Goal: Book appointment/travel/reservation

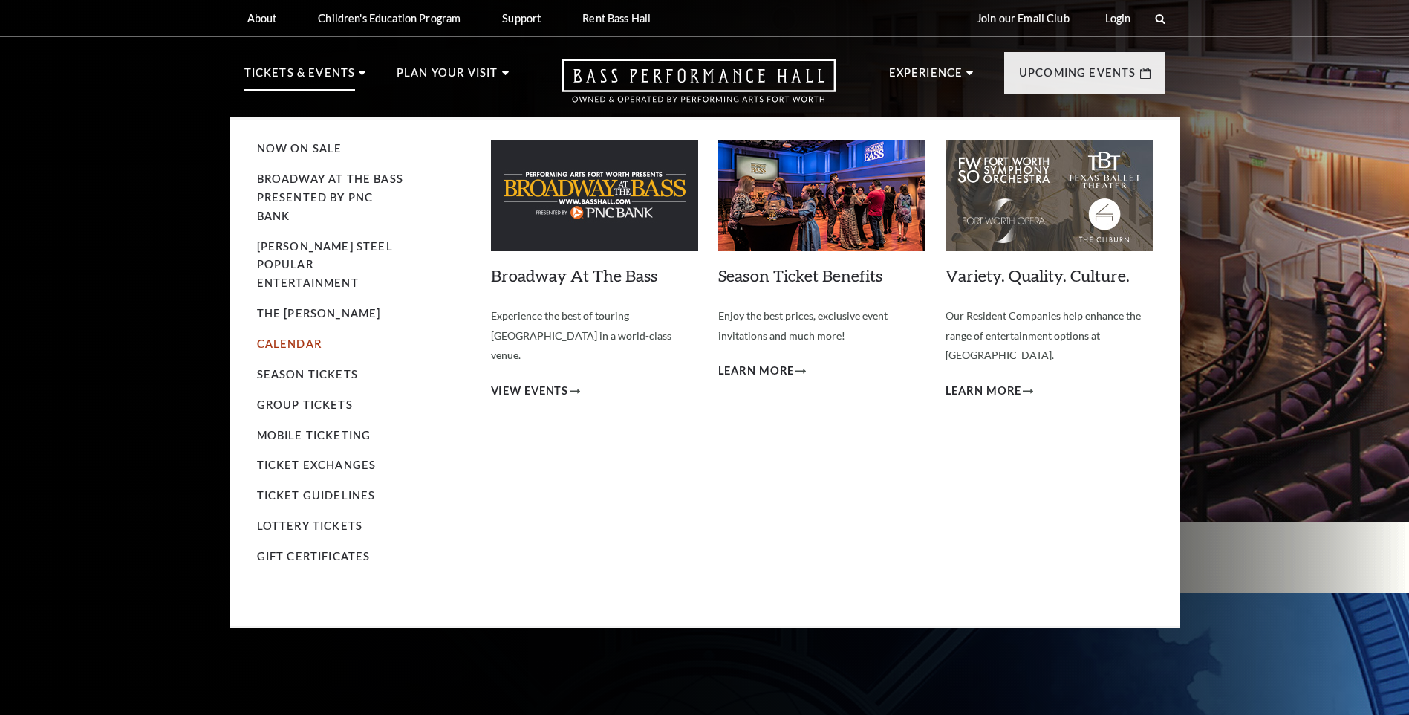
click at [272, 337] on link "Calendar" at bounding box center [289, 343] width 65 height 13
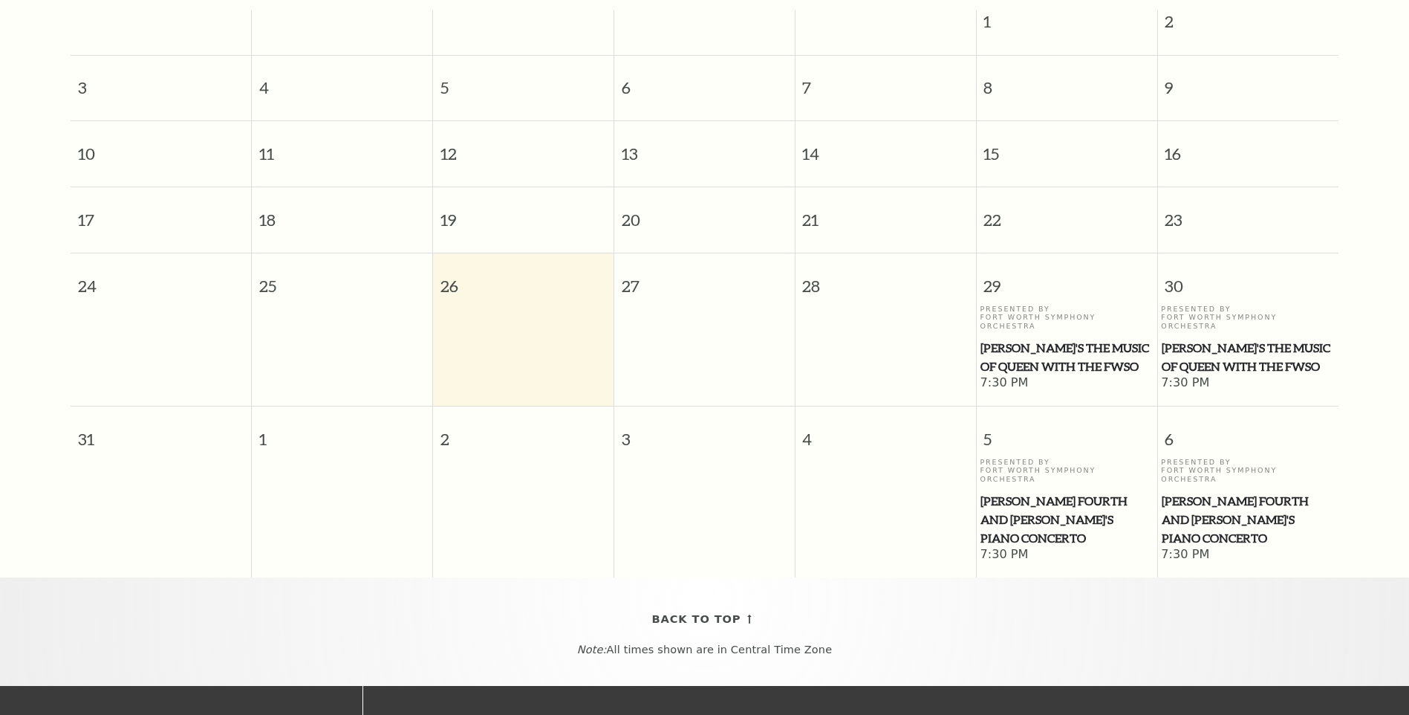
scroll to position [74, 0]
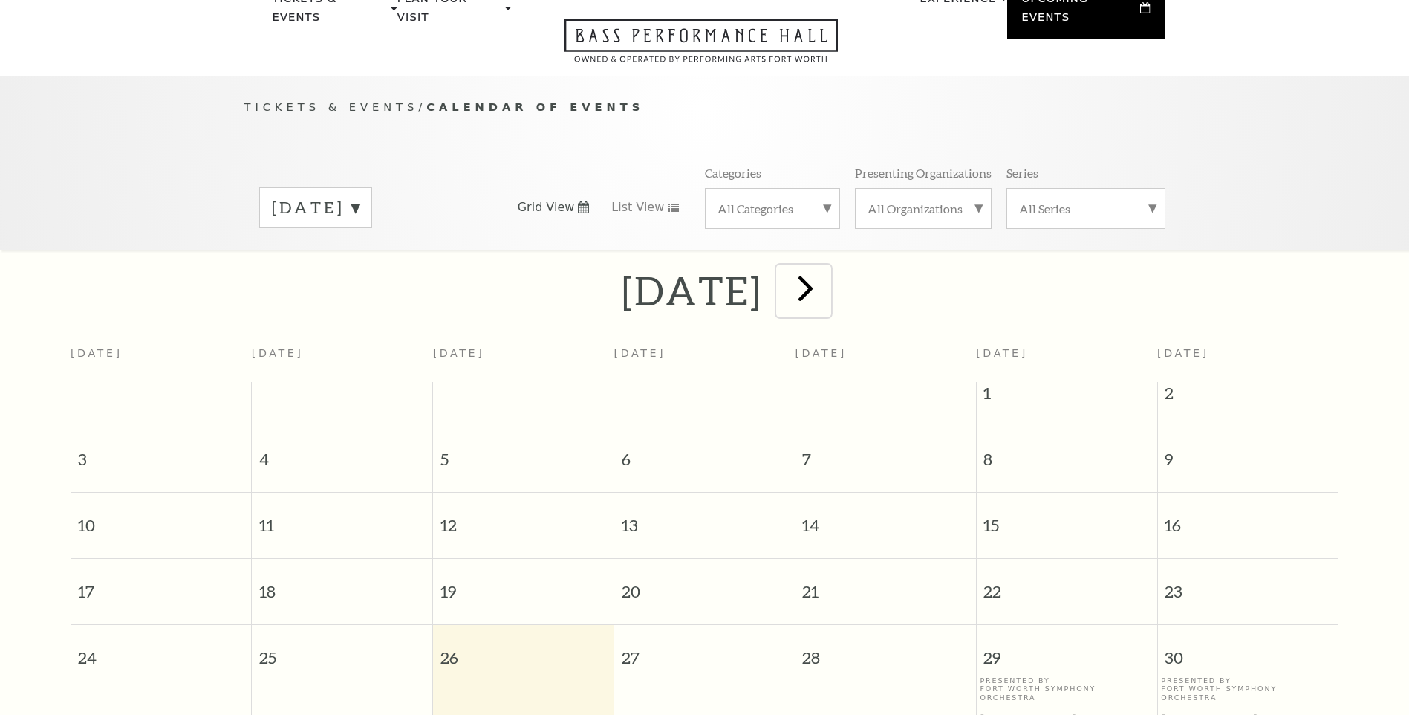
click at [827, 275] on span "next" at bounding box center [806, 288] width 42 height 42
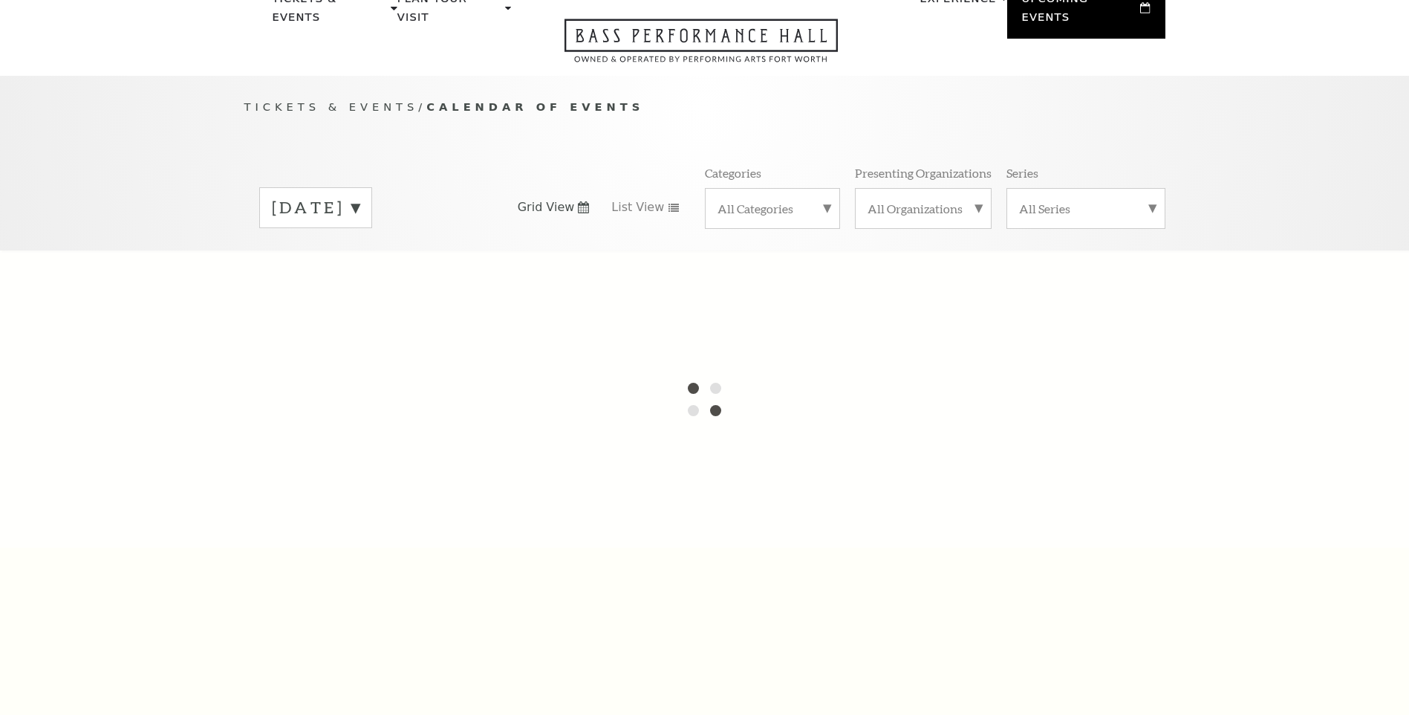
scroll to position [132, 0]
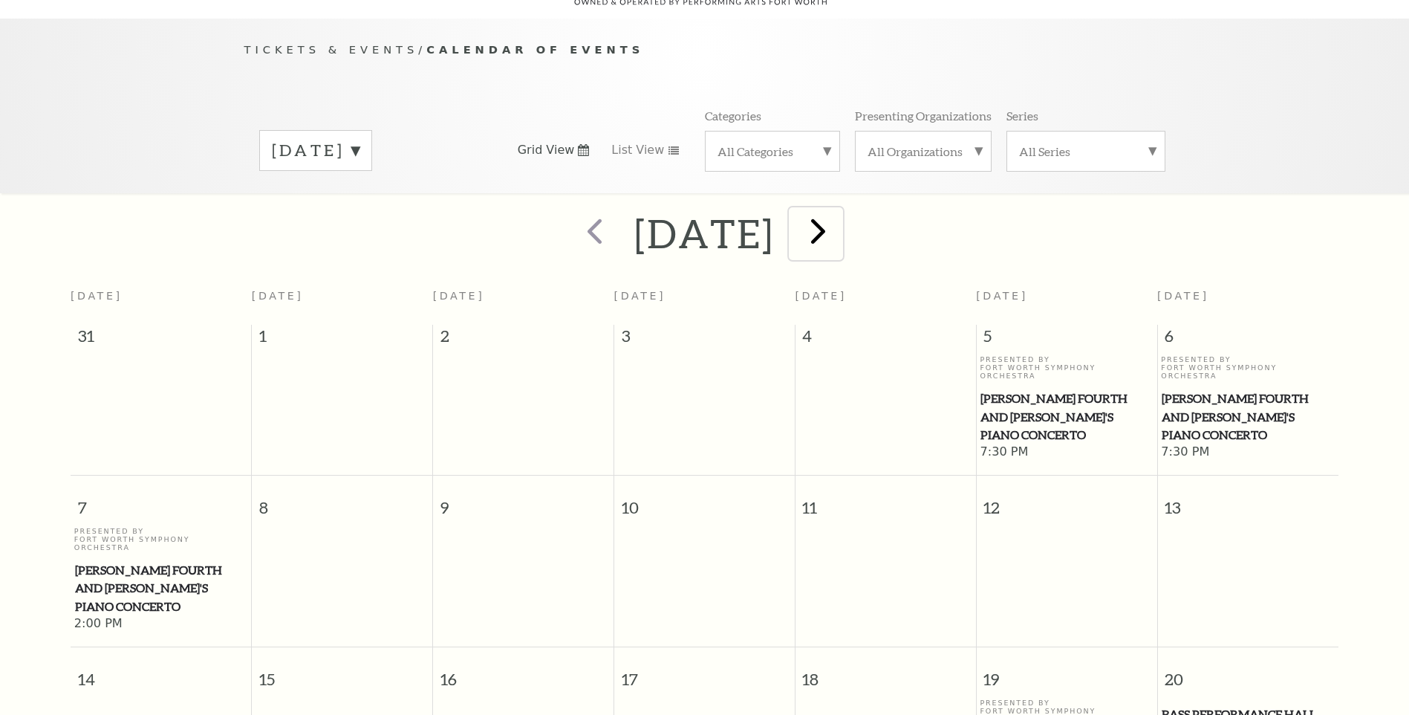
click at [840, 215] on span "next" at bounding box center [818, 231] width 42 height 42
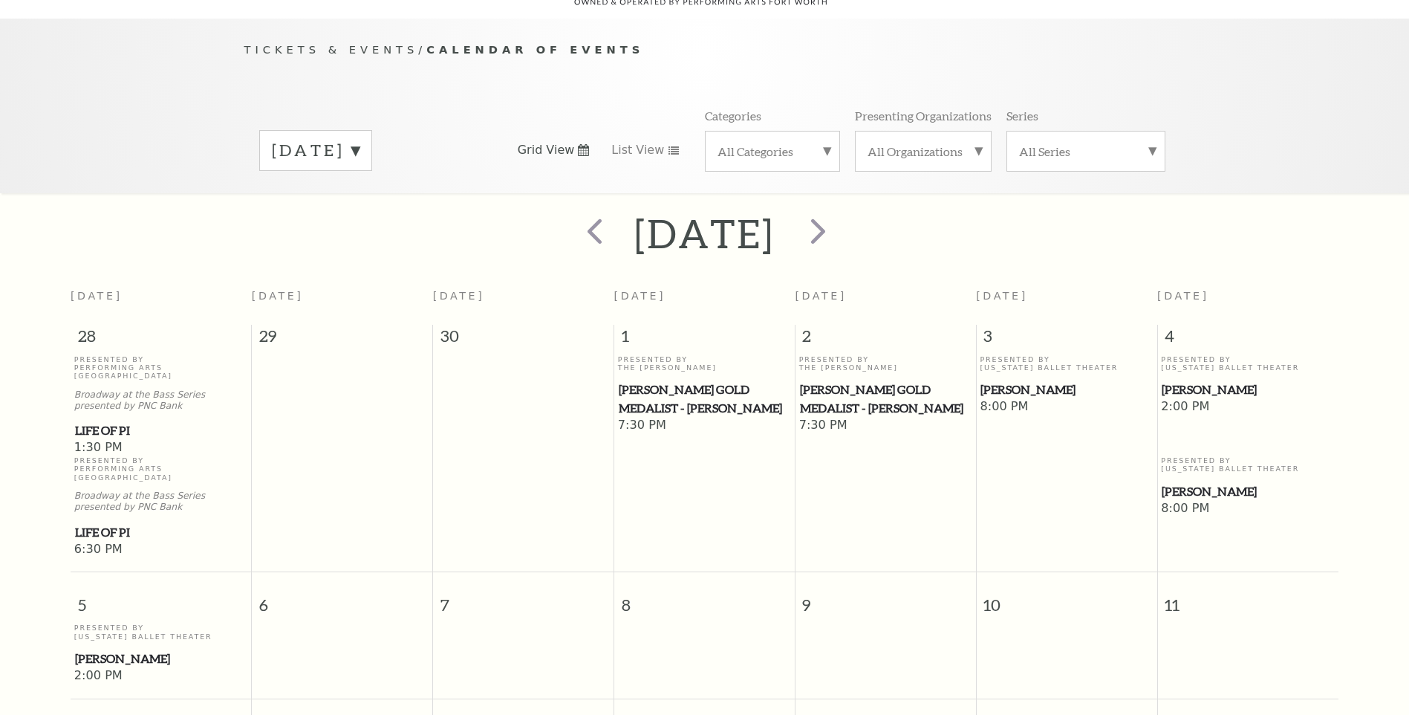
scroll to position [429, 0]
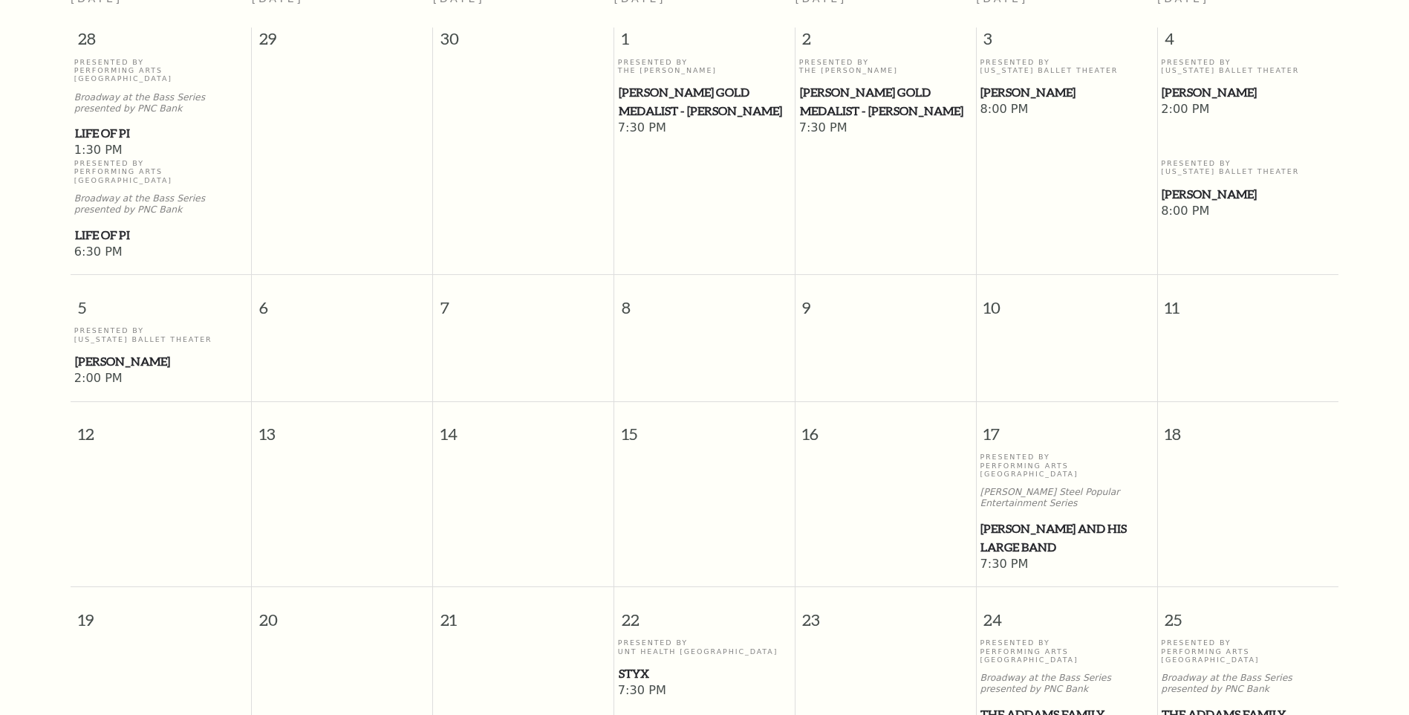
click at [899, 326] on td at bounding box center [885, 356] width 181 height 60
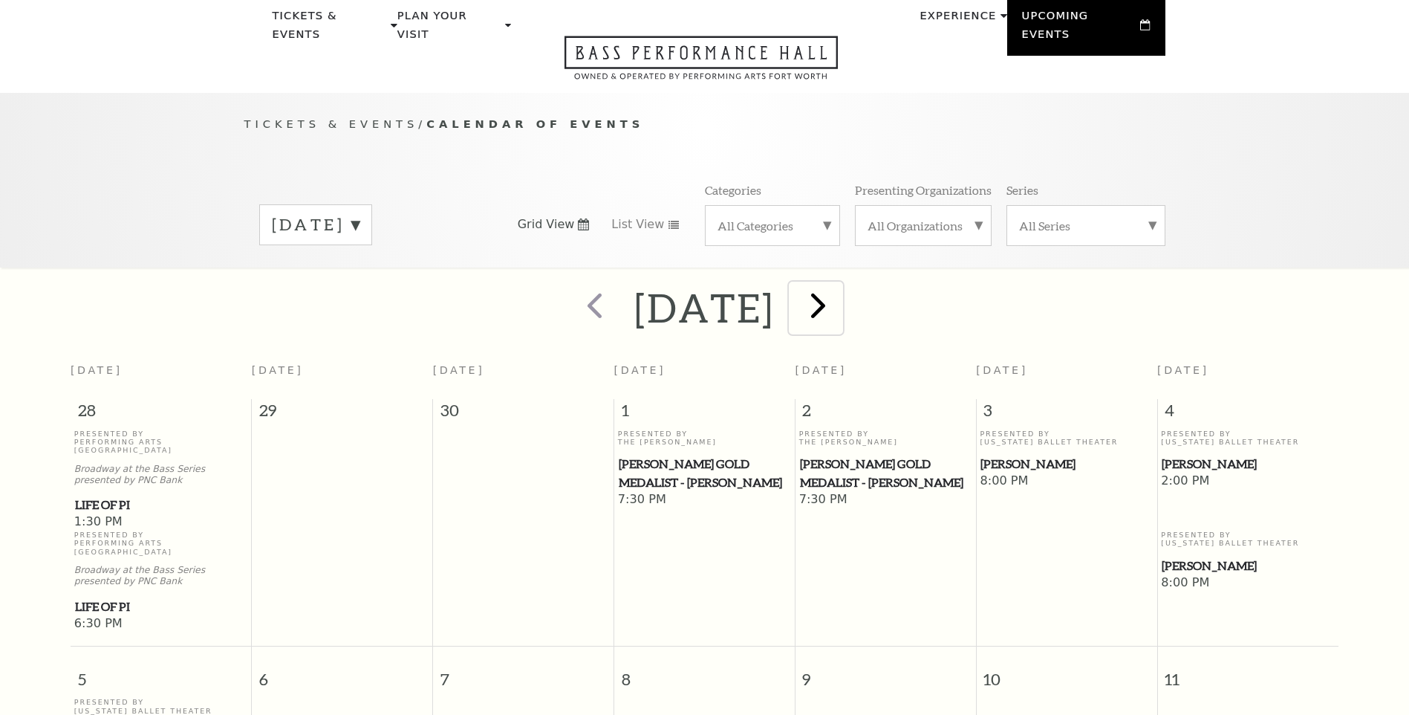
click at [840, 289] on span "next" at bounding box center [818, 305] width 42 height 42
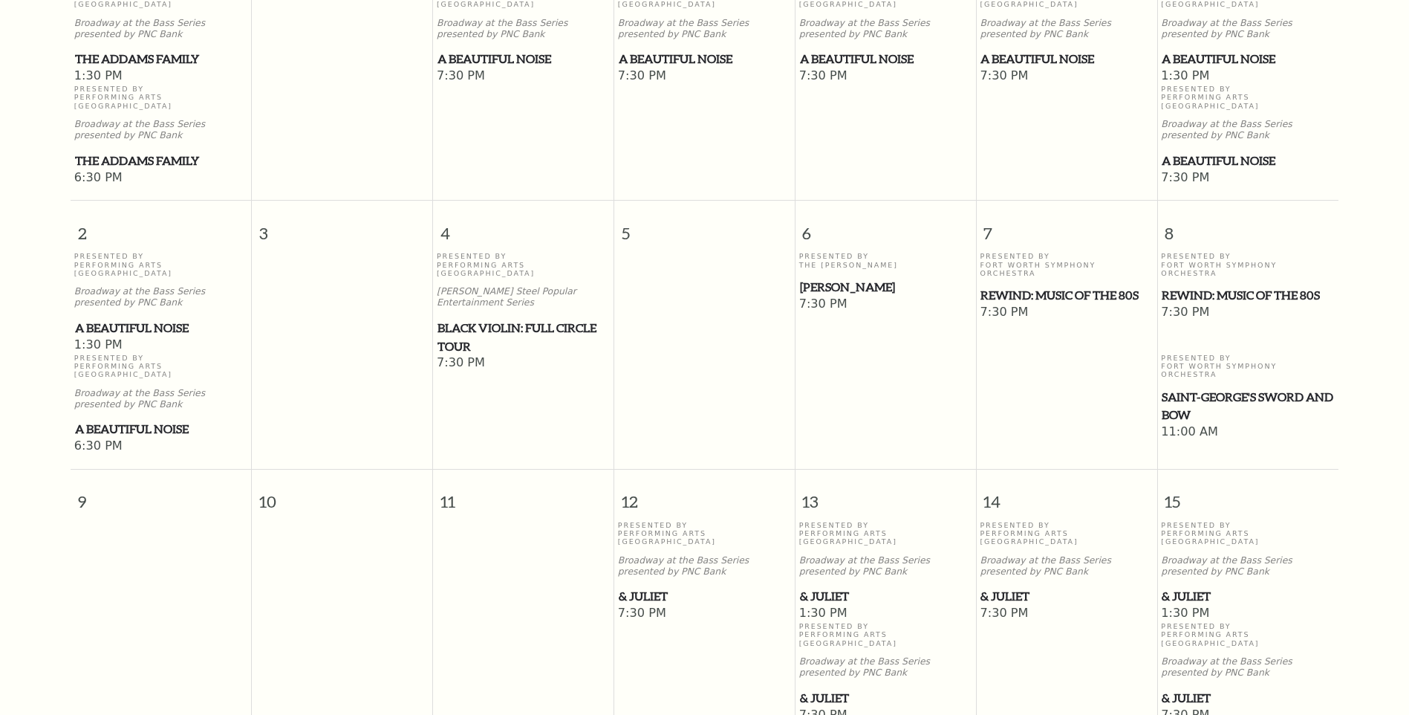
scroll to position [132, 0]
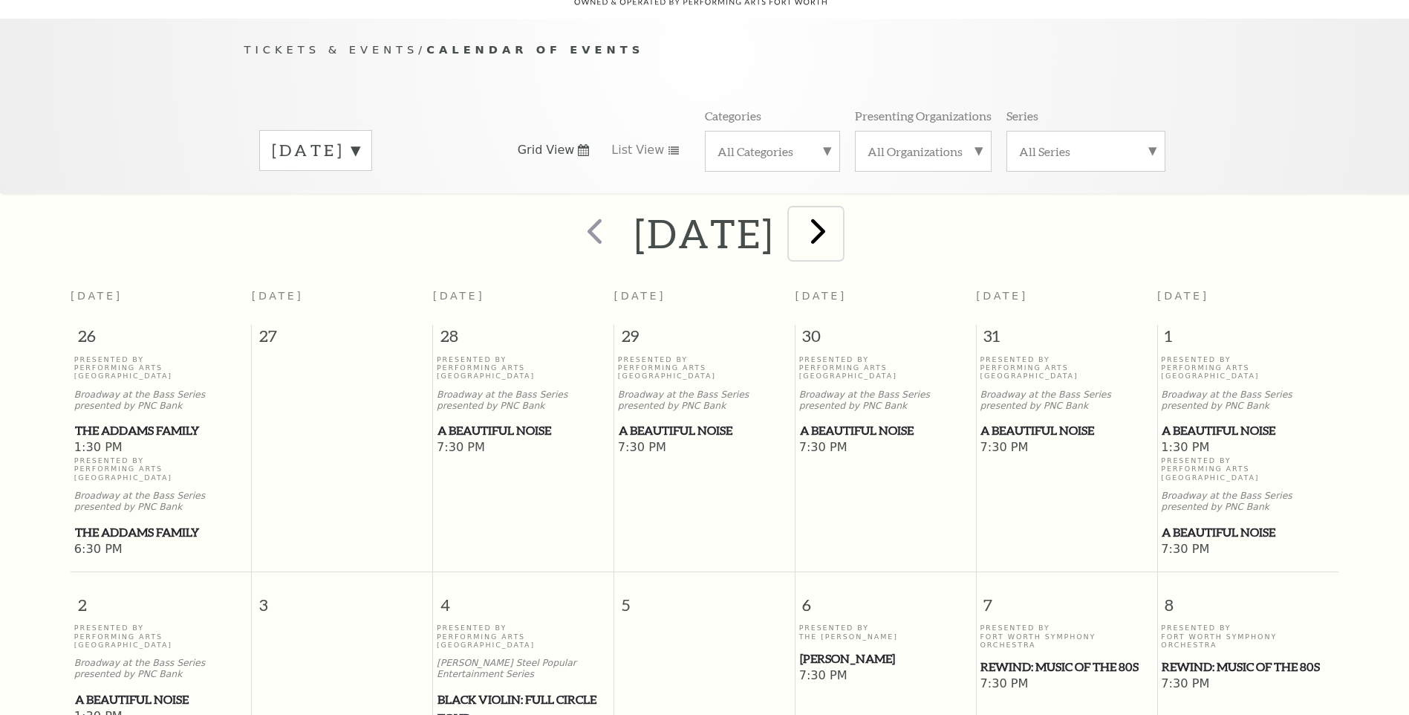
click at [840, 220] on span "next" at bounding box center [818, 231] width 42 height 42
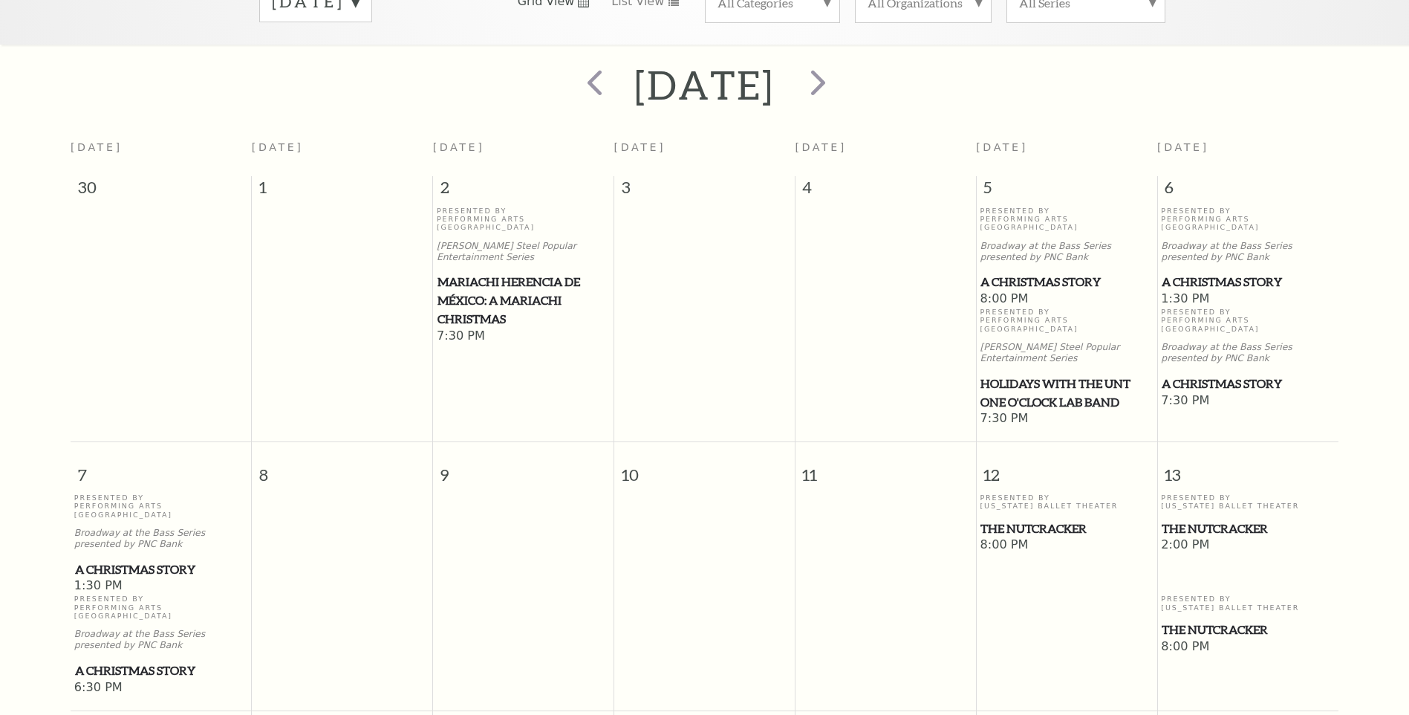
scroll to position [0, 0]
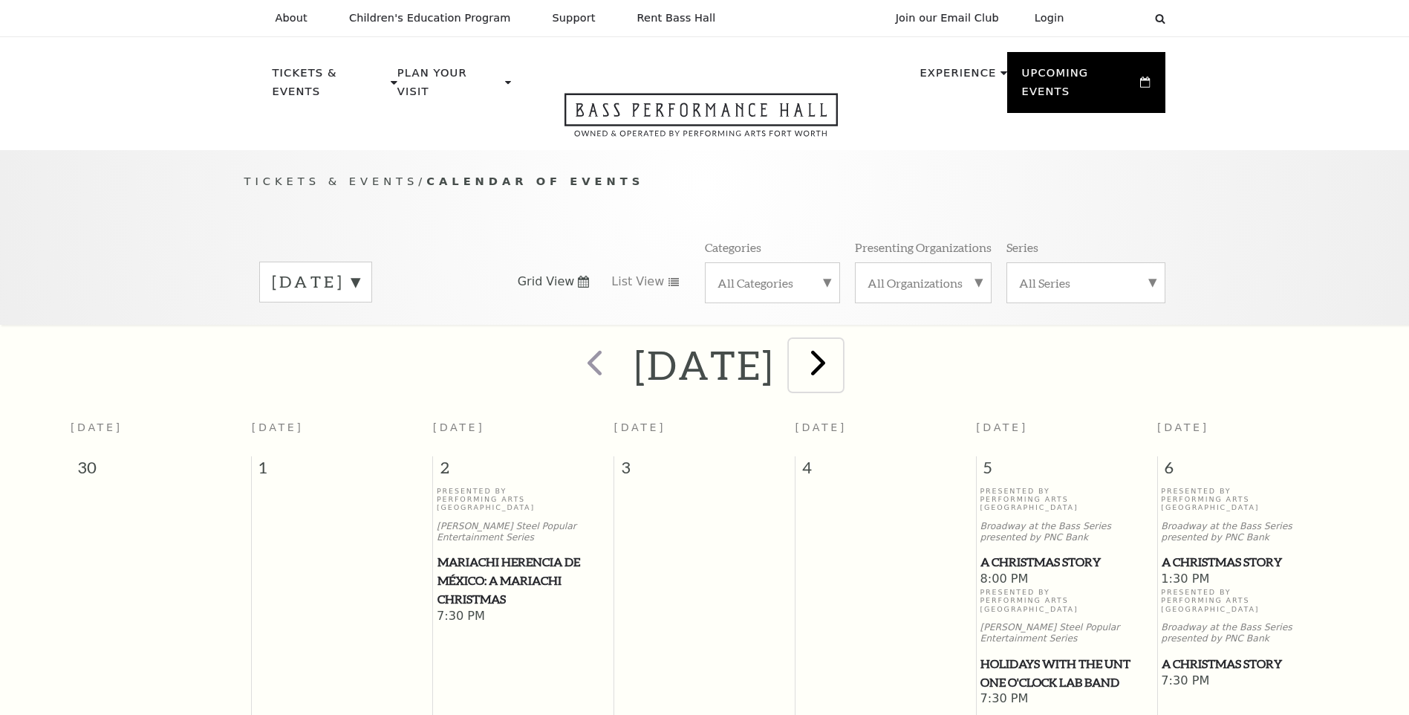
click at [840, 348] on span "next" at bounding box center [818, 362] width 42 height 42
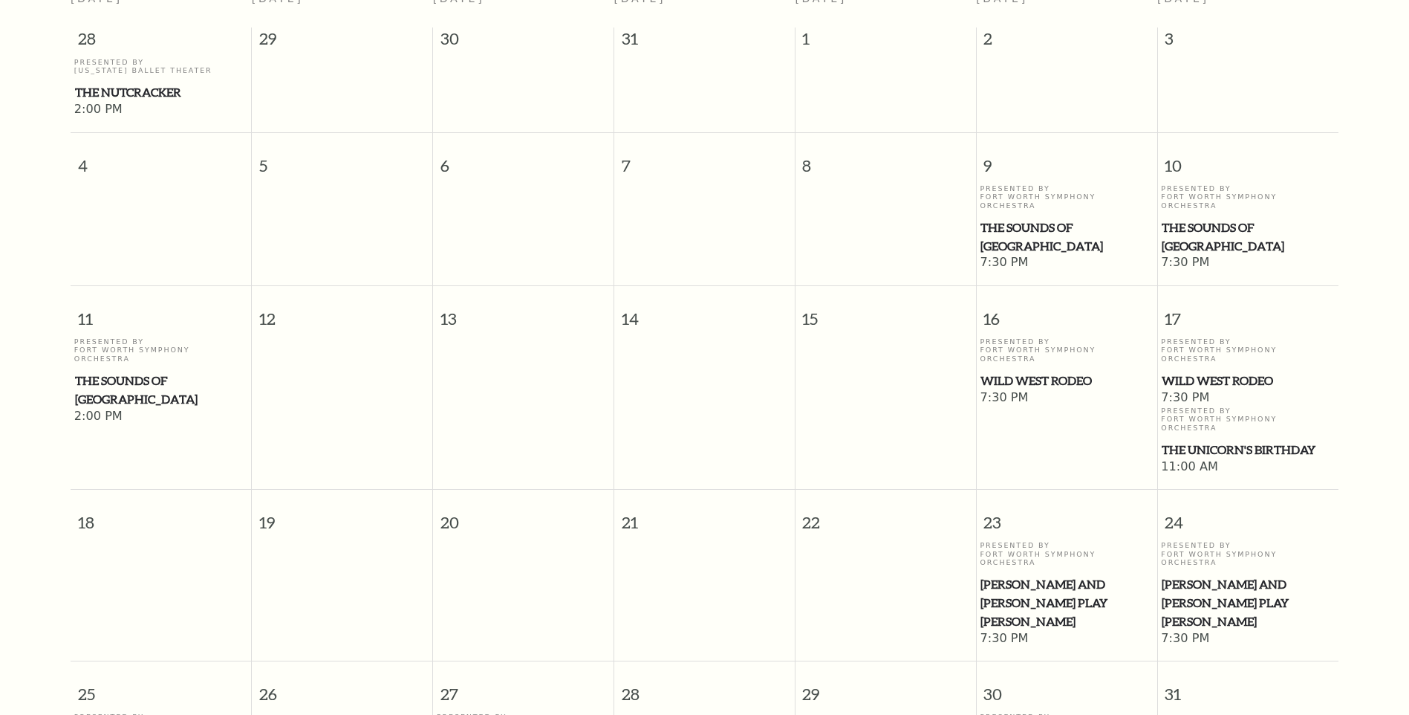
scroll to position [577, 0]
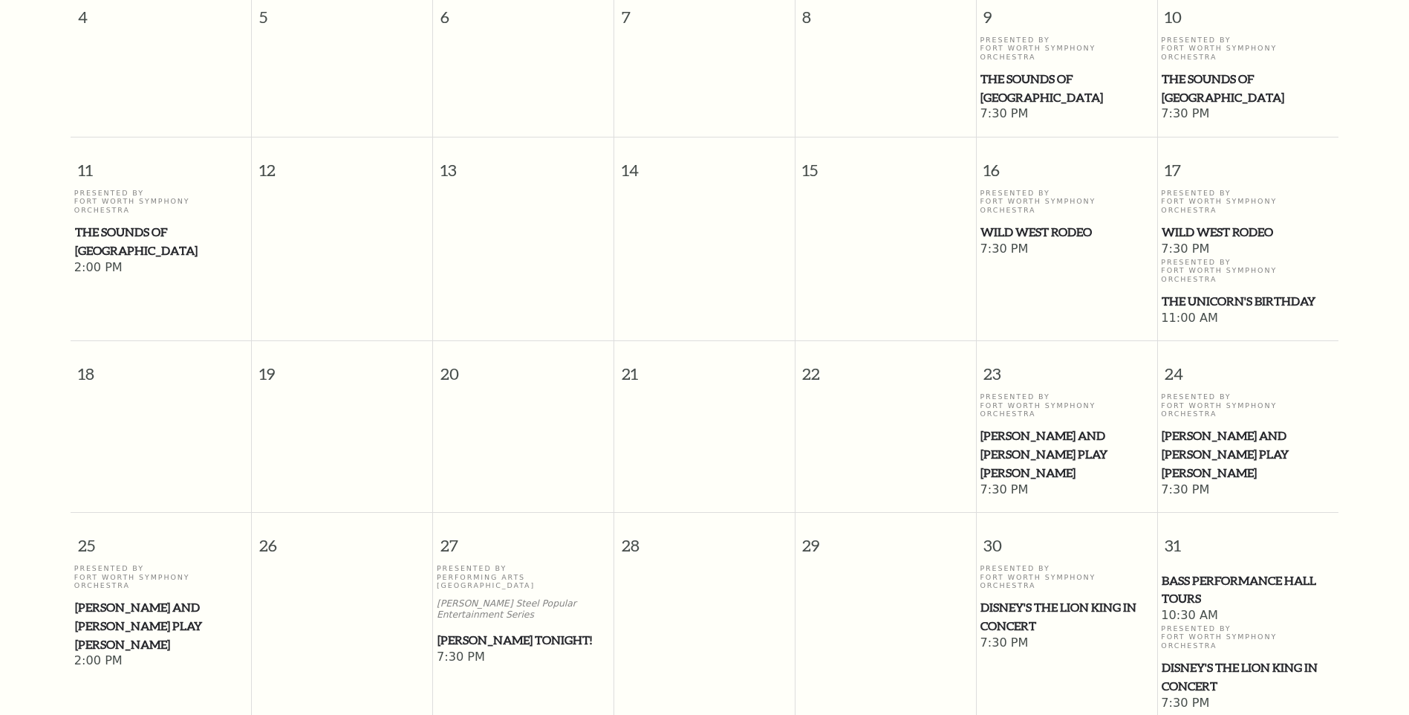
click at [1021, 598] on span "Disney's The Lion King in Concert" at bounding box center [1067, 616] width 172 height 36
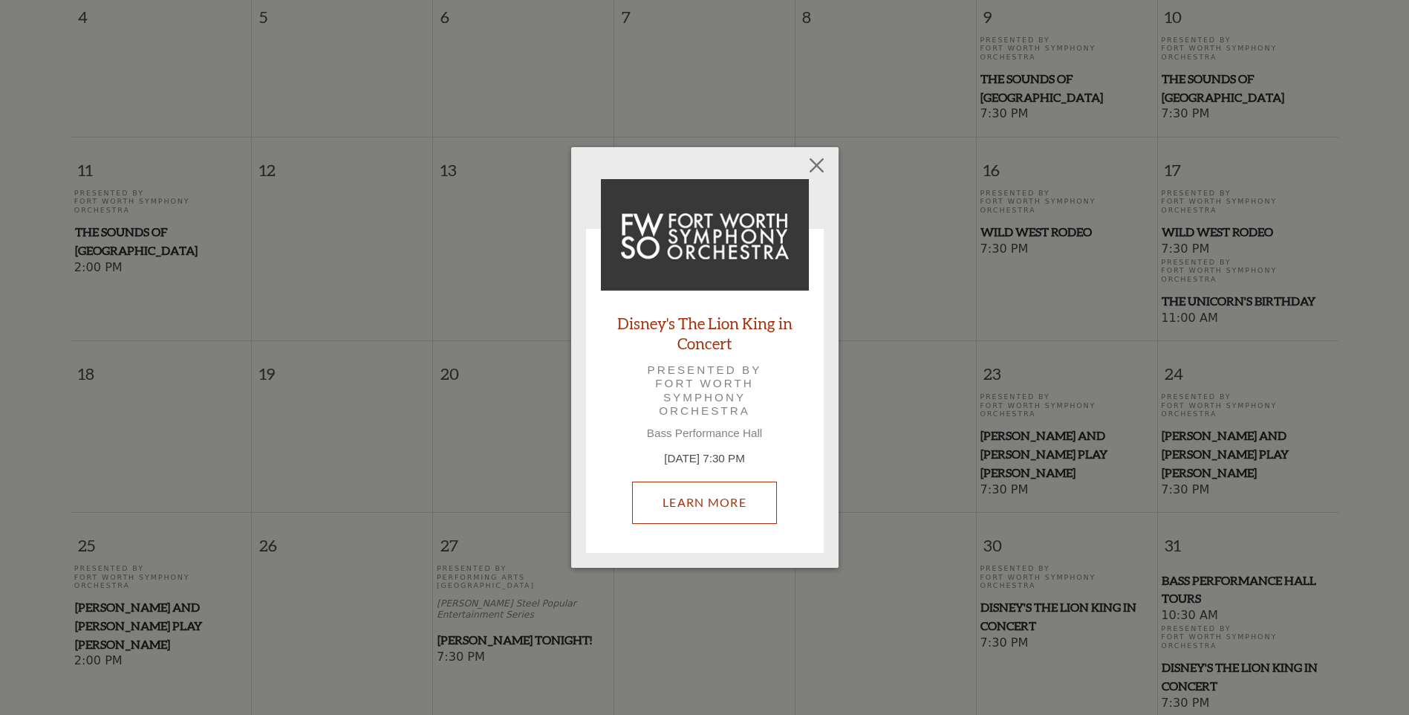
click at [747, 503] on link "Learn More" at bounding box center [704, 502] width 145 height 42
